Goal: Task Accomplishment & Management: Manage account settings

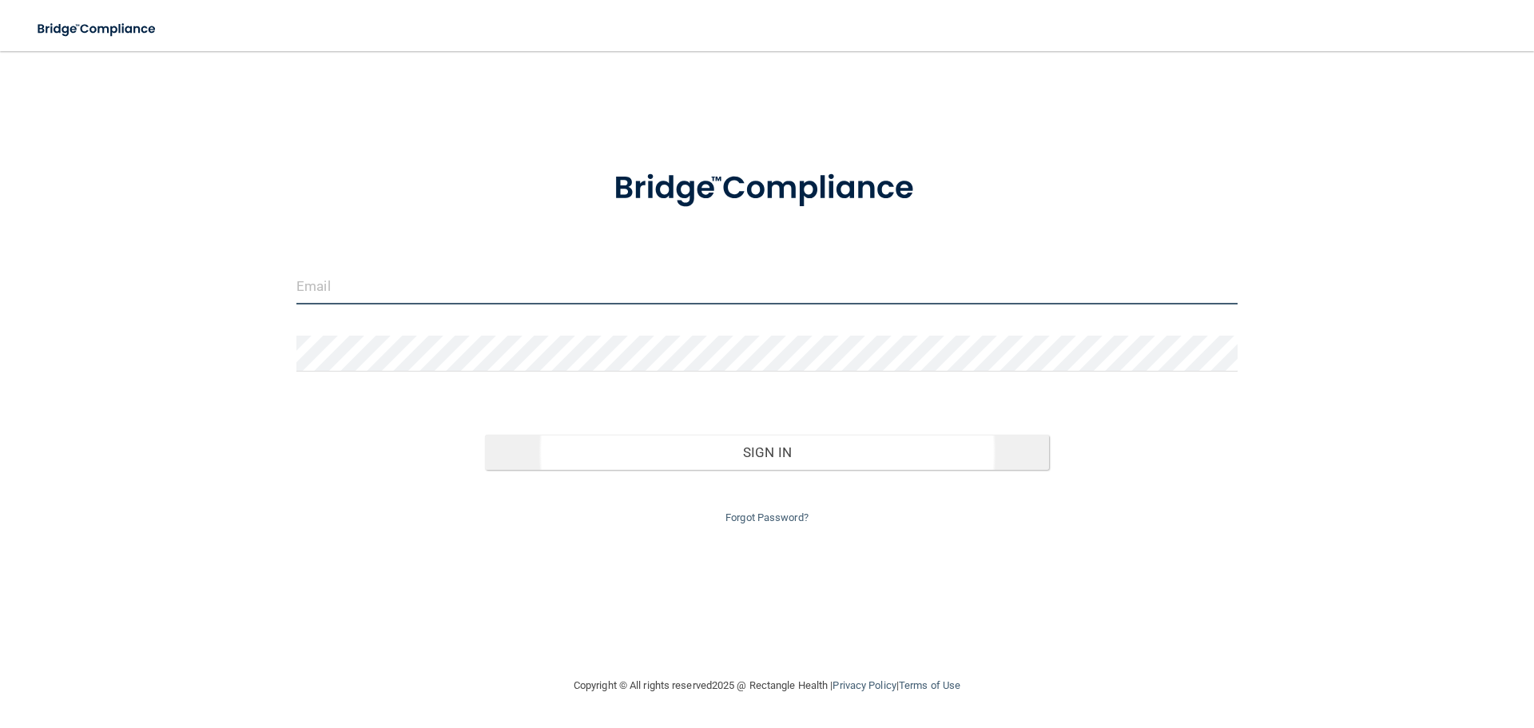
type input "[EMAIL_ADDRESS][DOMAIN_NAME]"
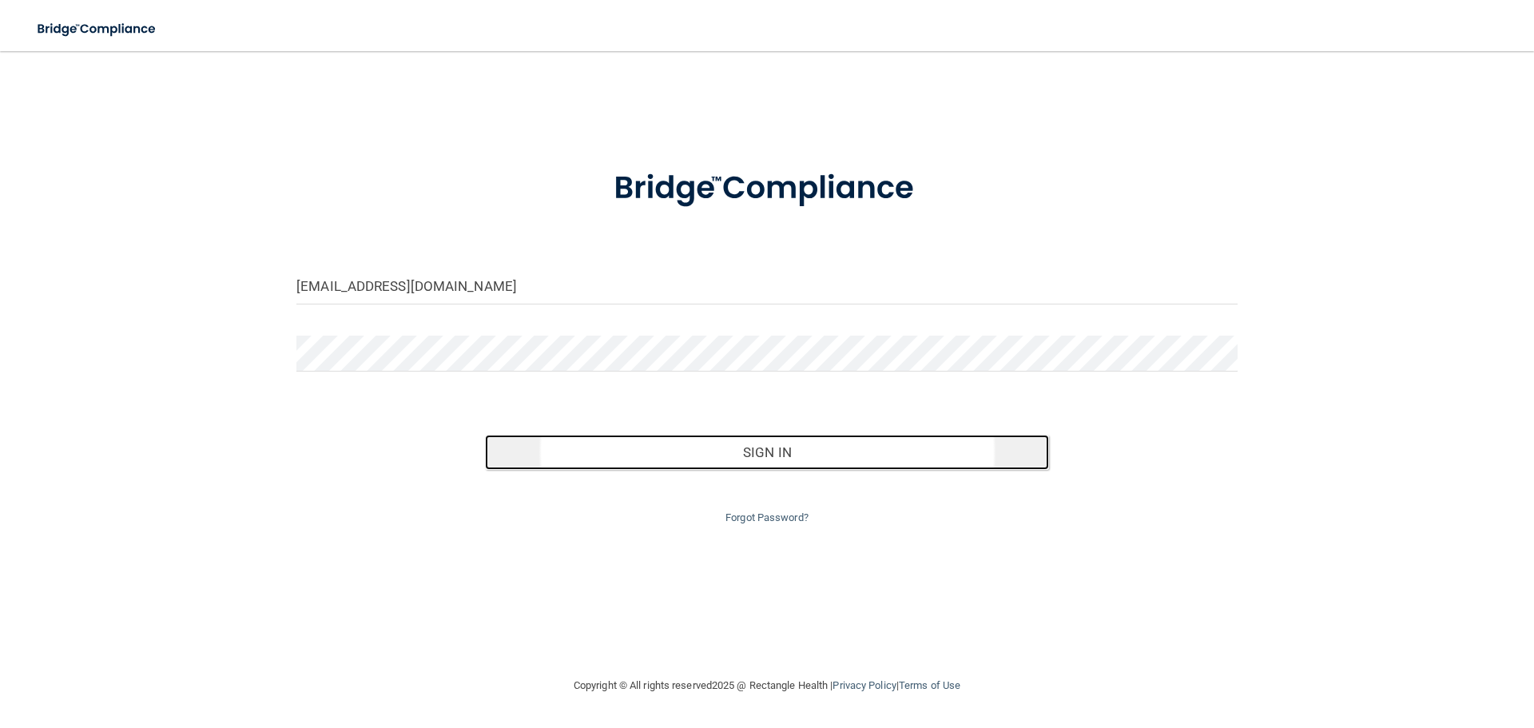
click at [770, 463] on button "Sign In" at bounding box center [767, 452] width 565 height 35
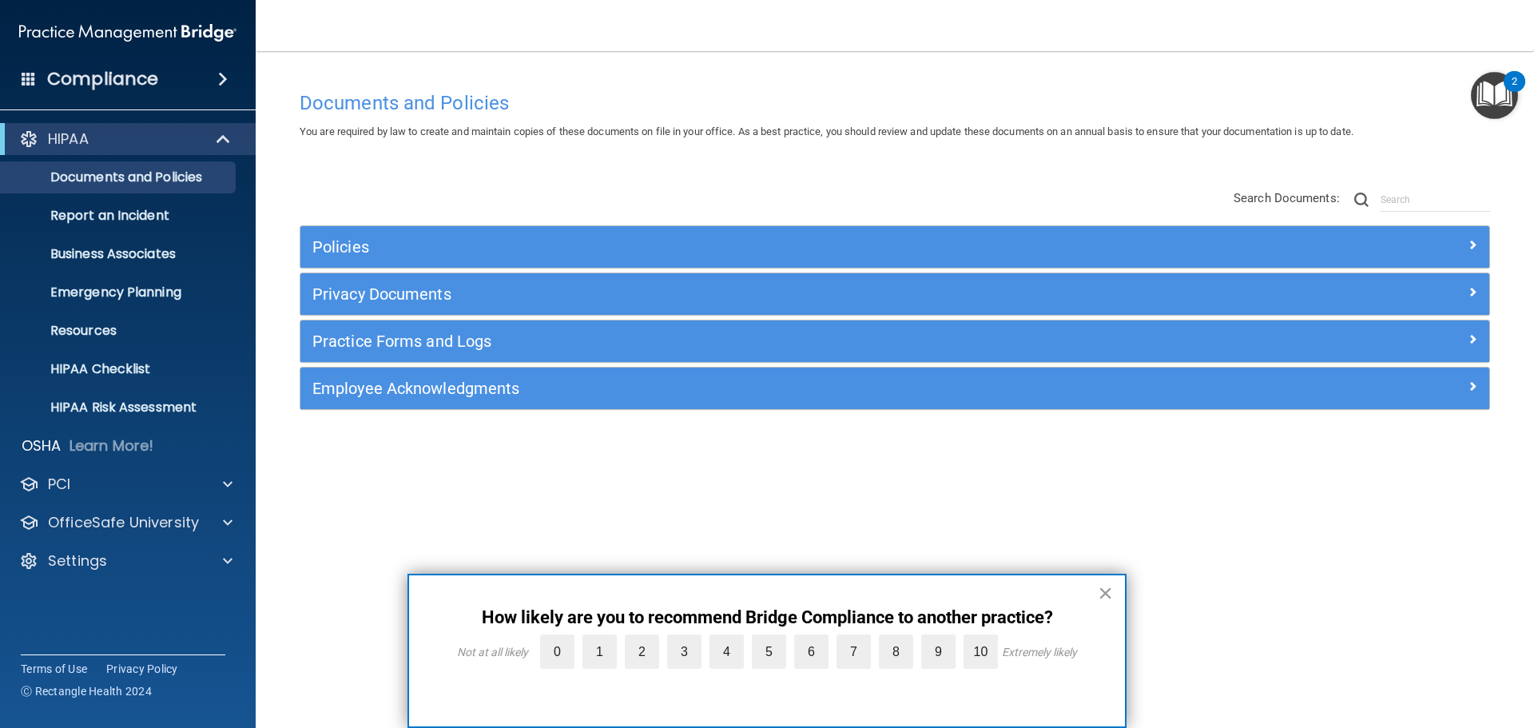
click at [1106, 591] on button "×" at bounding box center [1105, 593] width 15 height 26
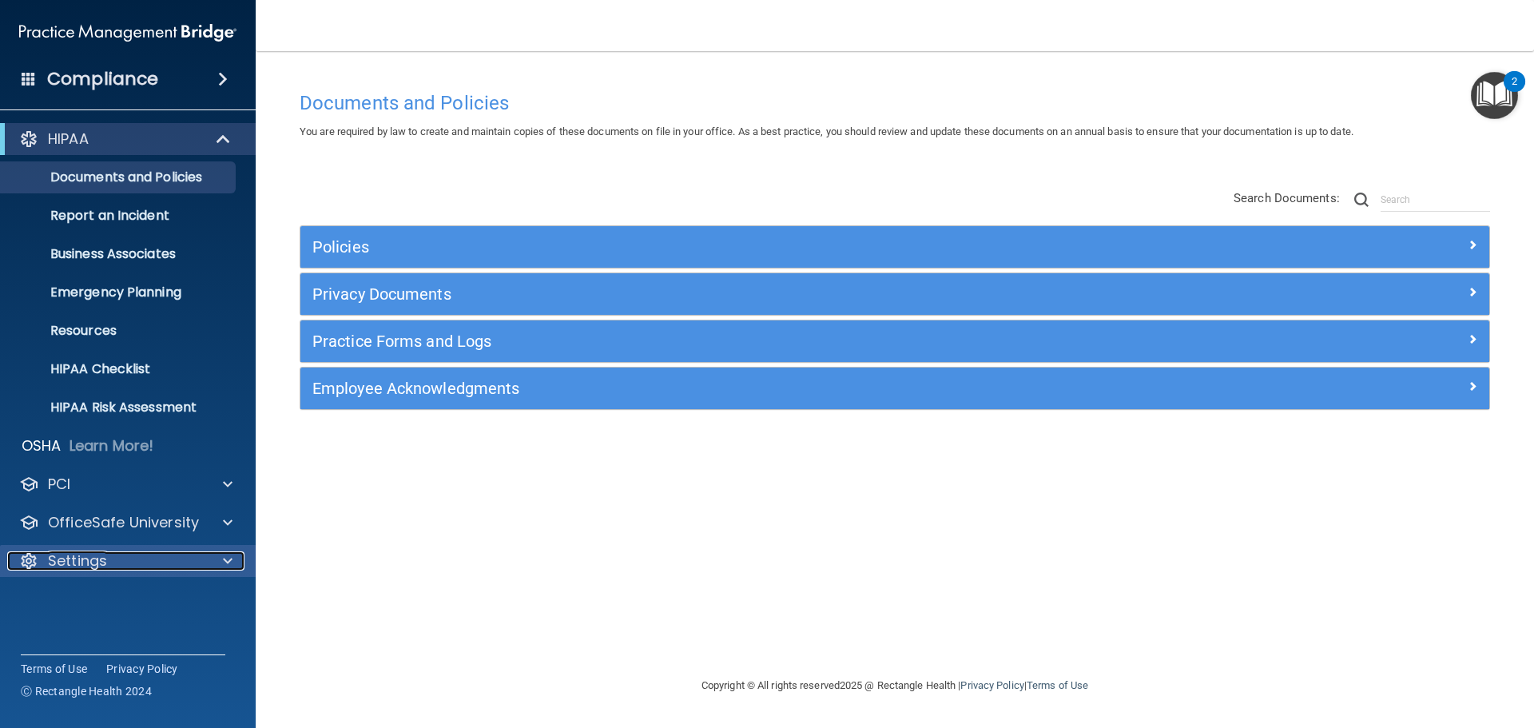
click at [228, 566] on span at bounding box center [228, 560] width 10 height 19
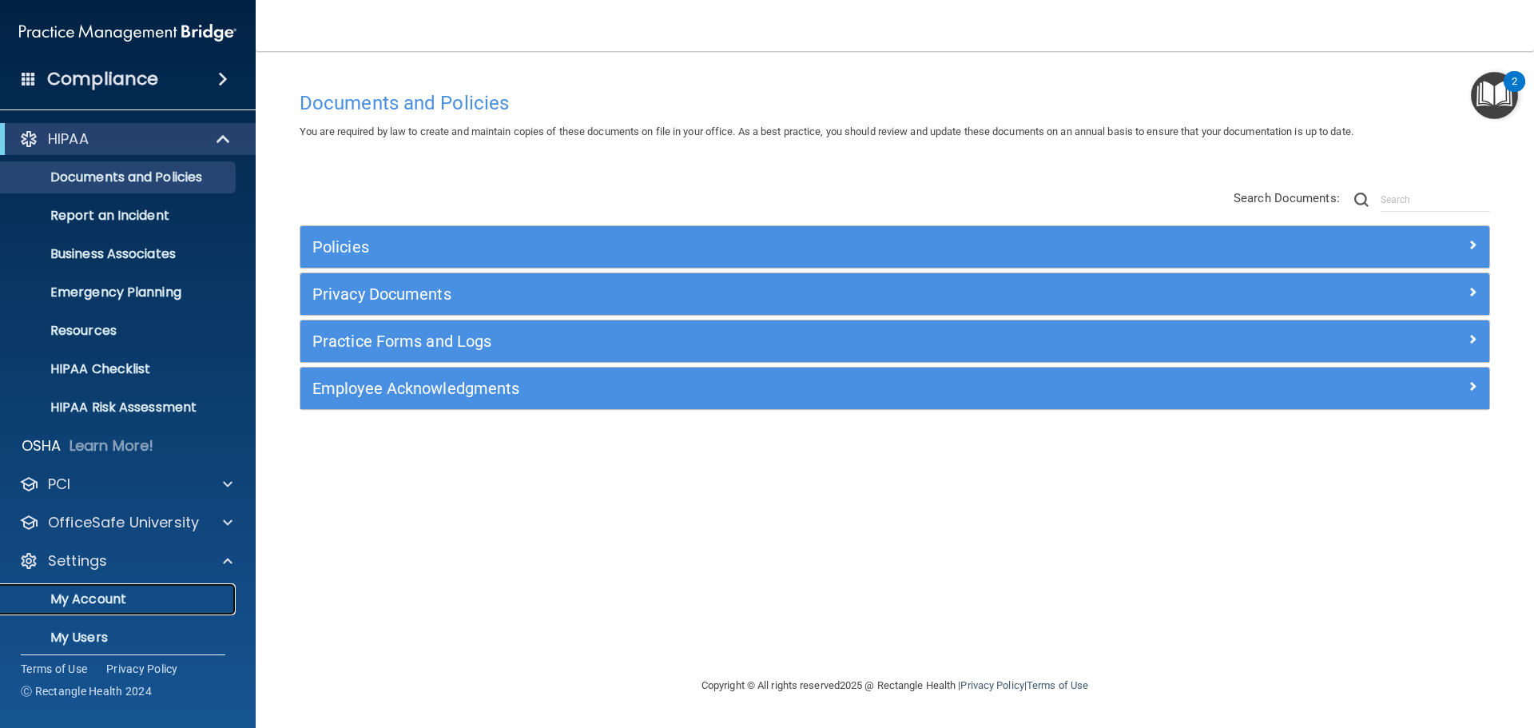
click at [121, 602] on p "My Account" at bounding box center [119, 599] width 218 height 16
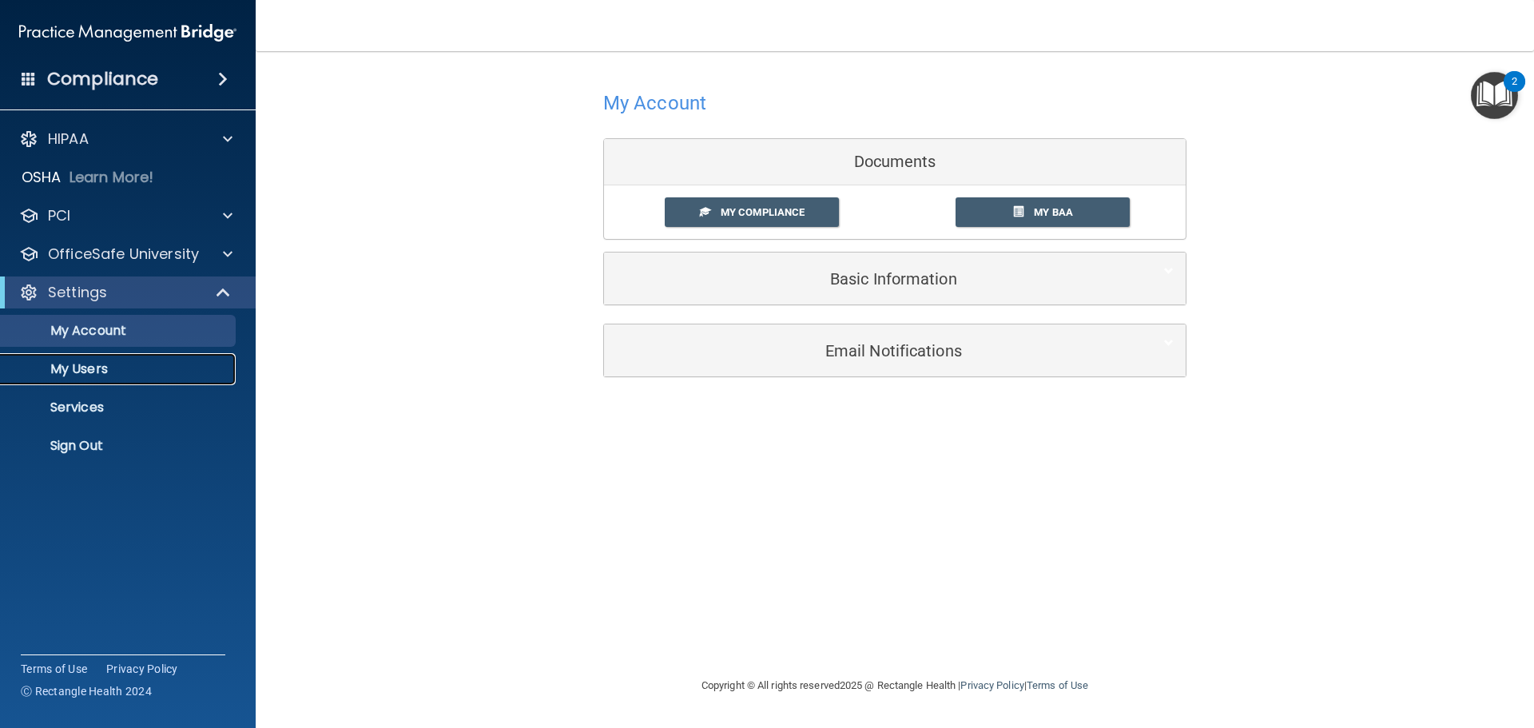
click at [118, 374] on p "My Users" at bounding box center [119, 369] width 218 height 16
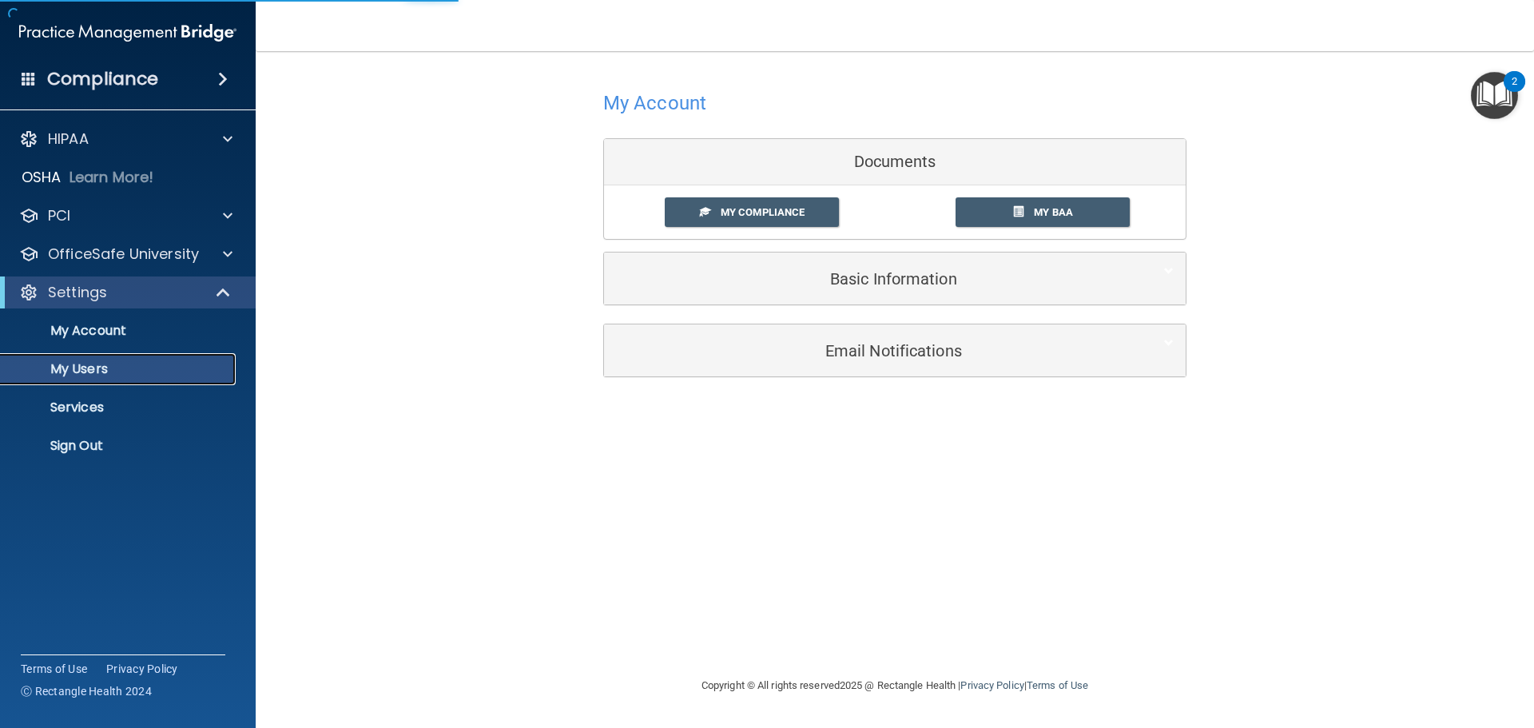
select select "20"
